Goal: Information Seeking & Learning: Learn about a topic

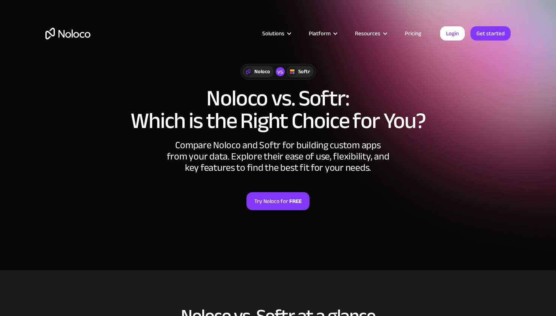
drag, startPoint x: 330, startPoint y: 108, endPoint x: 321, endPoint y: 109, distance: 9.1
click at [328, 108] on h1 "Noloco vs. Softr: Which is the Right Choice for You?" at bounding box center [278, 109] width 466 height 45
click at [59, 36] on img "home" at bounding box center [67, 34] width 45 height 12
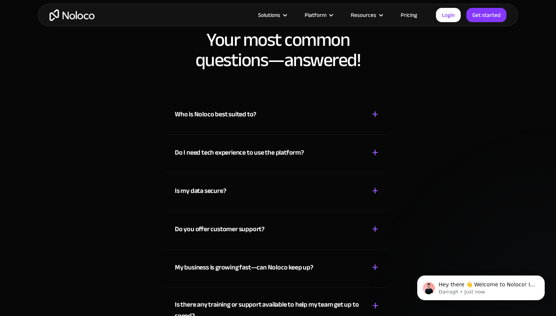
scroll to position [3823, 0]
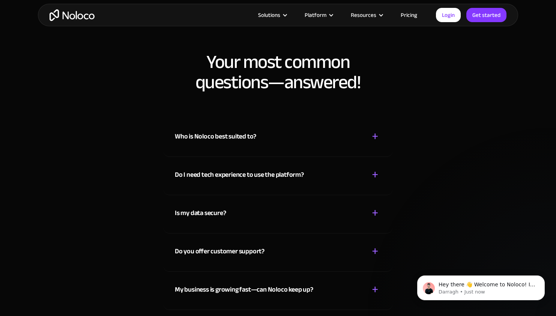
click at [297, 144] on div "Who is Noloco best suited to? + - Noloco is perfect for small to medium-sized b…" at bounding box center [278, 138] width 229 height 38
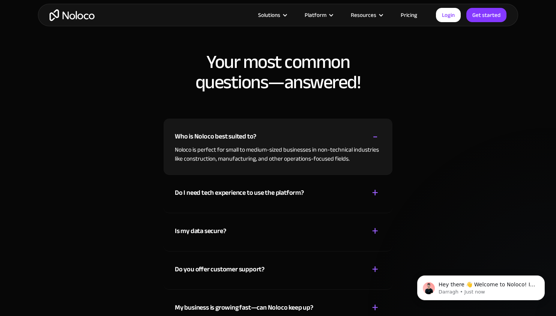
click at [291, 191] on div "Do I need tech experience to use the platform?" at bounding box center [239, 192] width 129 height 11
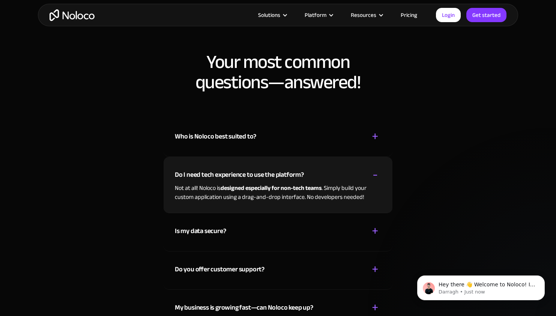
click at [422, 16] on link "Pricing" at bounding box center [409, 15] width 35 height 10
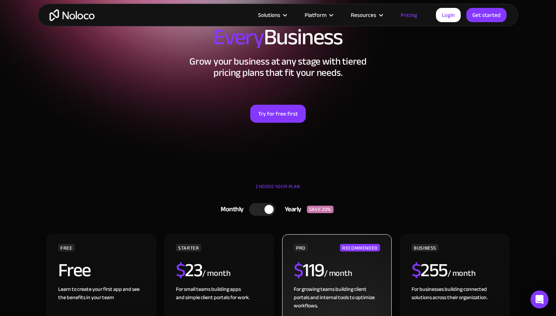
scroll to position [63, 0]
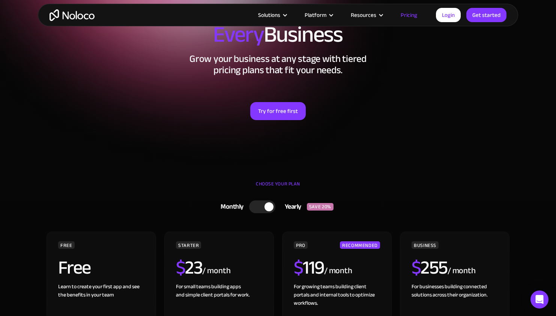
click at [263, 211] on div at bounding box center [262, 206] width 26 height 13
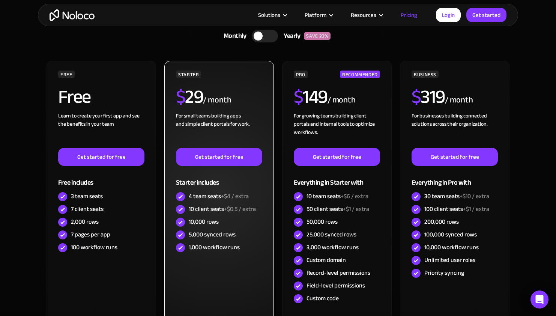
scroll to position [235, 0]
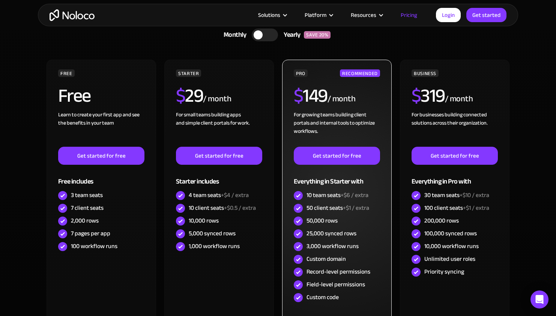
click at [326, 182] on div "Everything in Starter with" at bounding box center [337, 177] width 86 height 24
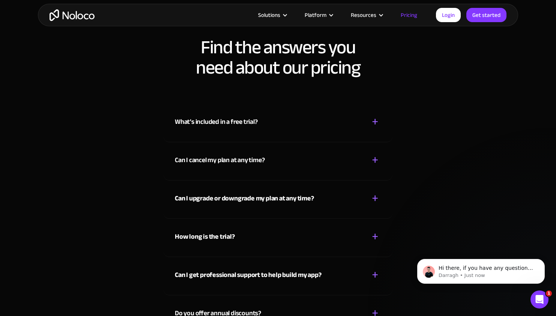
scroll to position [3407, 0]
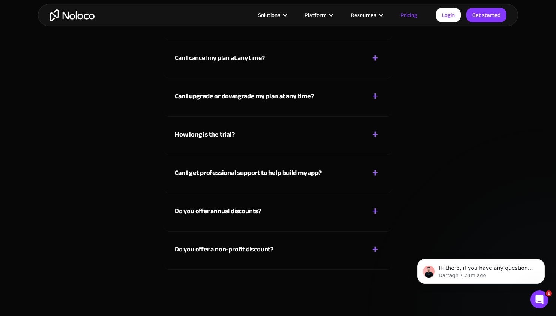
click at [109, 203] on div "What’s included in a free trial? + - While on the Free plan, you can start a tr…" at bounding box center [278, 143] width 481 height 298
